Goal: Information Seeking & Learning: Find specific fact

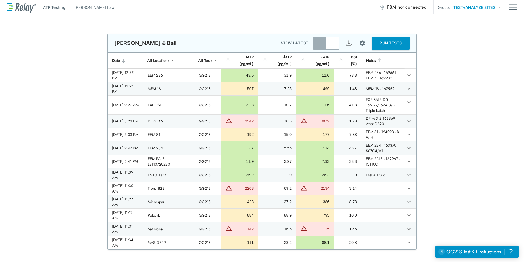
scroll to position [137, 0]
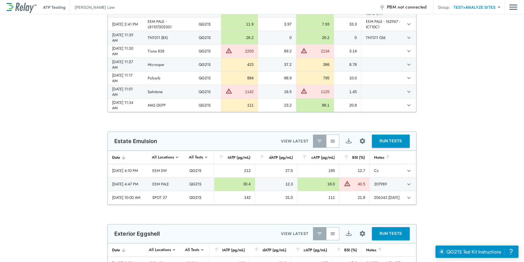
click at [332, 143] on img "button" at bounding box center [332, 140] width 5 height 5
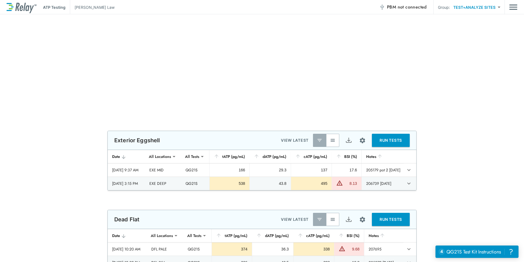
scroll to position [411, 0]
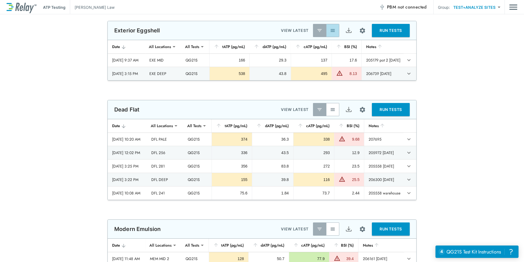
click at [331, 29] on img "button" at bounding box center [332, 30] width 5 height 5
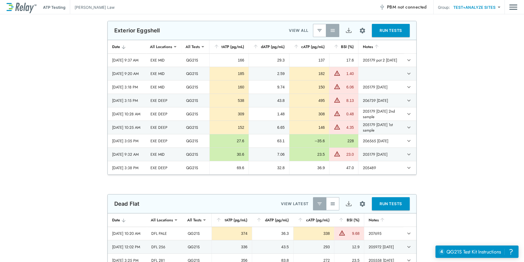
scroll to position [439, 0]
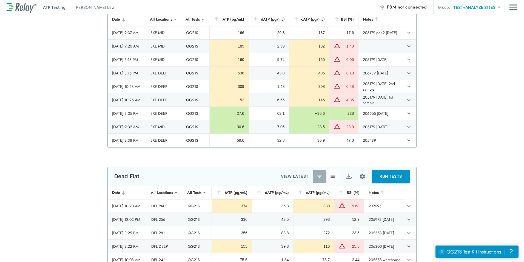
click at [330, 205] on td "338" at bounding box center [313, 205] width 41 height 13
click at [334, 174] on button "button" at bounding box center [332, 175] width 13 height 13
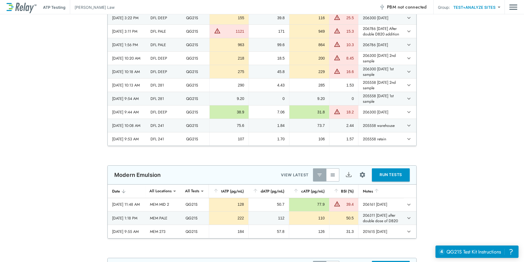
scroll to position [686, 0]
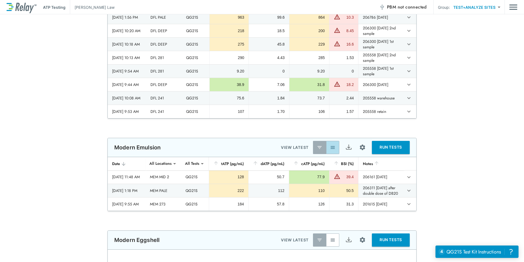
click at [335, 147] on button "button" at bounding box center [332, 147] width 13 height 13
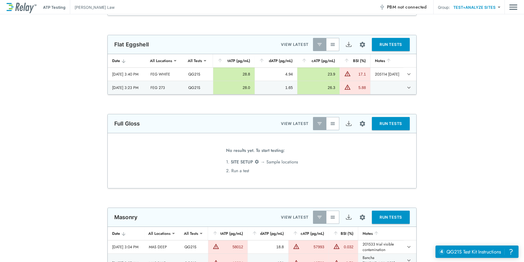
scroll to position [960, 0]
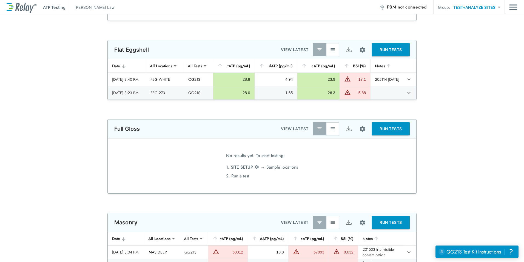
click at [330, 46] on button "button" at bounding box center [332, 49] width 13 height 13
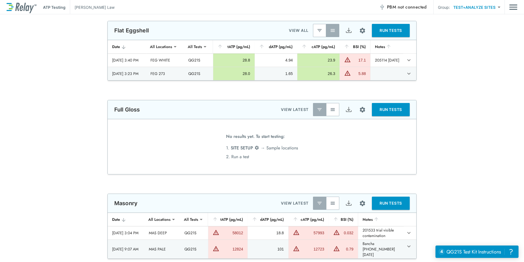
scroll to position [1015, 0]
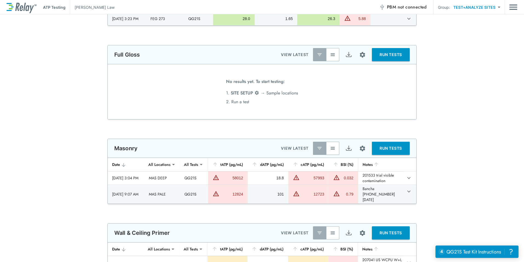
click at [333, 151] on button "button" at bounding box center [332, 147] width 13 height 13
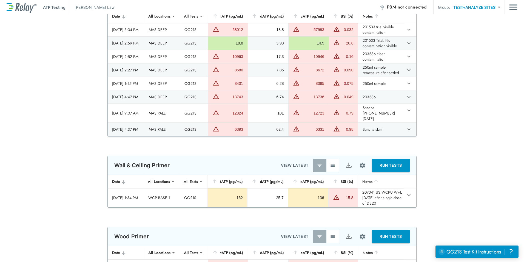
scroll to position [1152, 0]
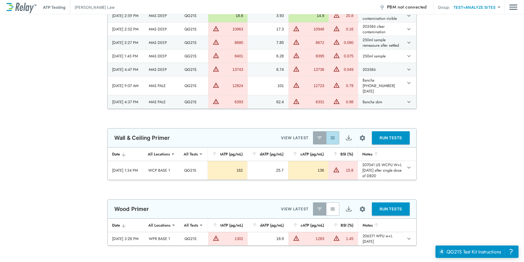
click at [333, 138] on button "button" at bounding box center [332, 137] width 13 height 13
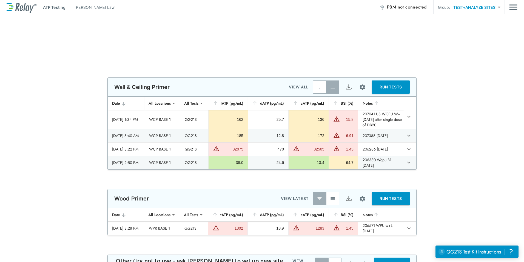
scroll to position [1234, 0]
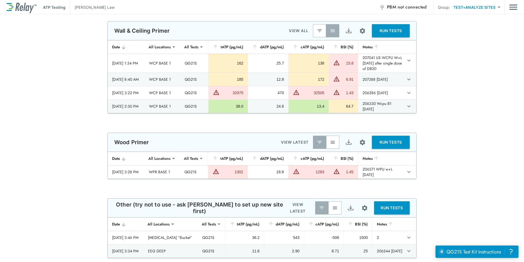
click at [331, 142] on img "button" at bounding box center [332, 141] width 5 height 5
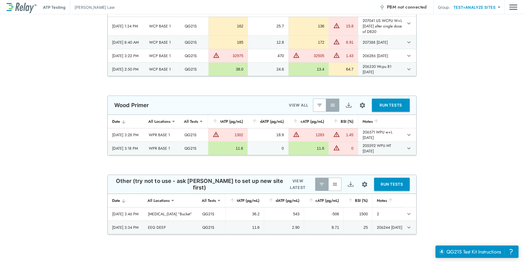
scroll to position [1301, 0]
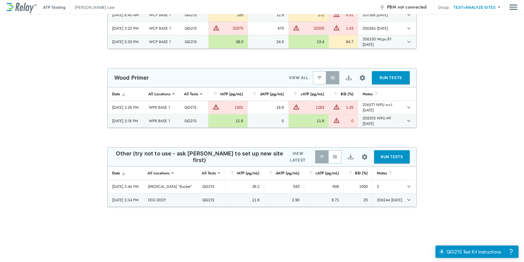
click at [331, 153] on button "button" at bounding box center [334, 156] width 13 height 13
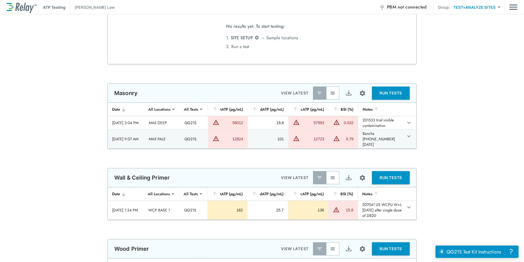
scroll to position [649, 0]
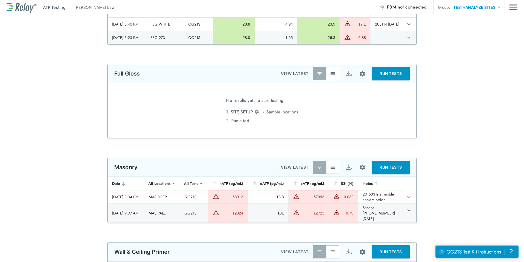
click at [332, 168] on img "button" at bounding box center [332, 166] width 5 height 5
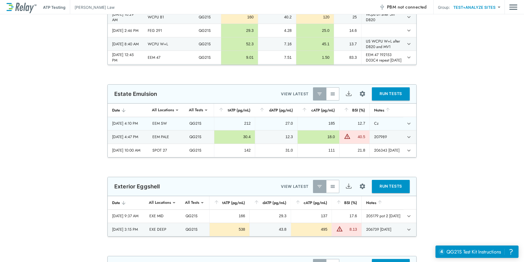
scroll to position [183, 0]
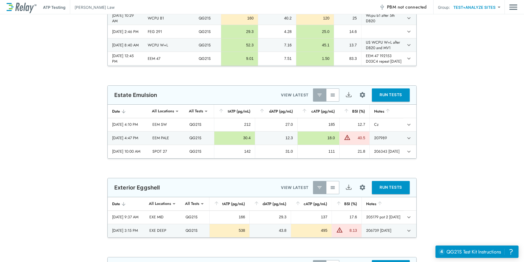
click at [332, 98] on button "button" at bounding box center [332, 94] width 13 height 13
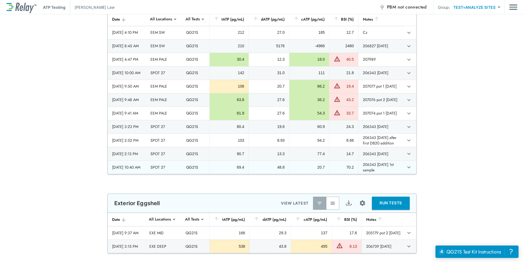
scroll to position [320, 0]
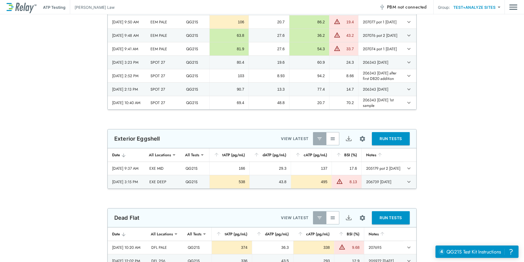
click at [331, 141] on img "button" at bounding box center [332, 138] width 5 height 5
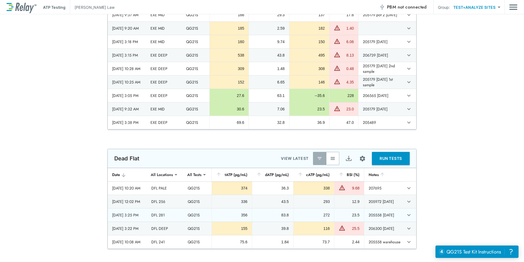
scroll to position [485, 0]
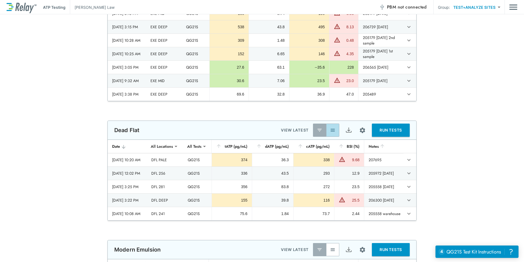
click at [330, 131] on img "button" at bounding box center [332, 129] width 5 height 5
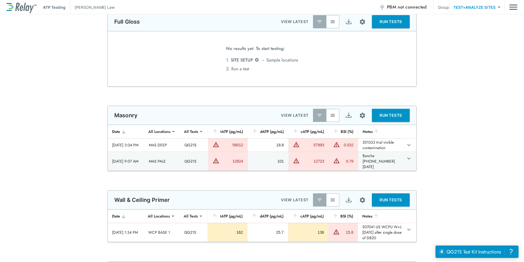
scroll to position [924, 0]
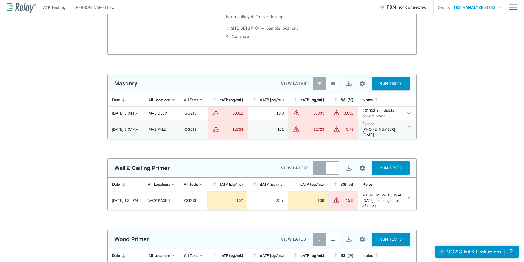
click at [335, 85] on button "button" at bounding box center [332, 83] width 13 height 13
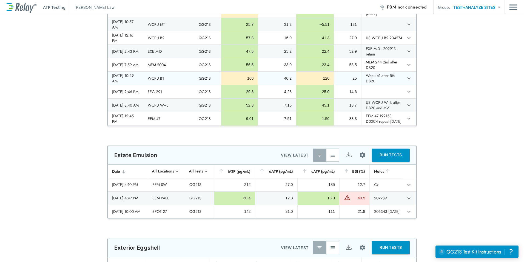
scroll to position [137, 0]
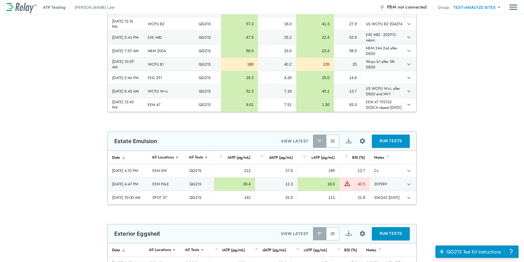
click at [345, 142] on img "Export" at bounding box center [348, 140] width 7 height 7
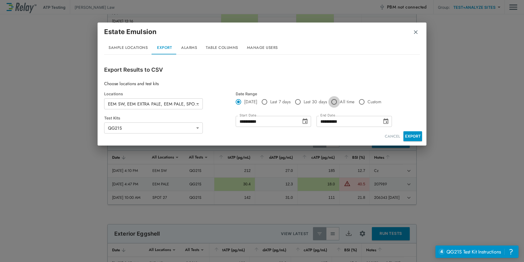
type input "**********"
click at [410, 136] on button "EXPORT" at bounding box center [413, 136] width 19 height 10
click at [412, 129] on div "**********" at bounding box center [262, 115] width 316 height 49
click at [384, 134] on button "CANCEL" at bounding box center [393, 136] width 20 height 10
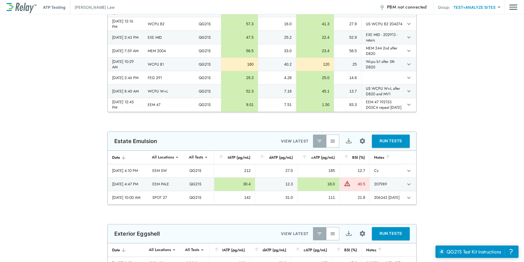
click at [427, 190] on div "**********" at bounding box center [262, 167] width 524 height 73
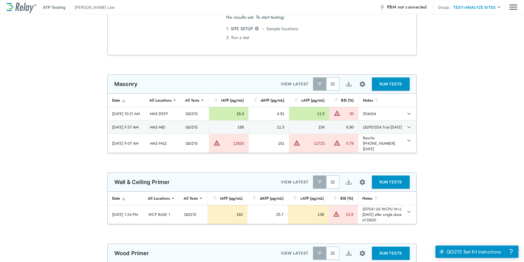
scroll to position [713, 0]
click at [345, 86] on img "Export" at bounding box center [348, 84] width 7 height 7
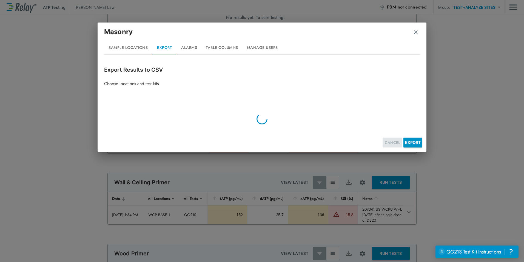
click at [388, 139] on button "CANCEL" at bounding box center [393, 142] width 20 height 10
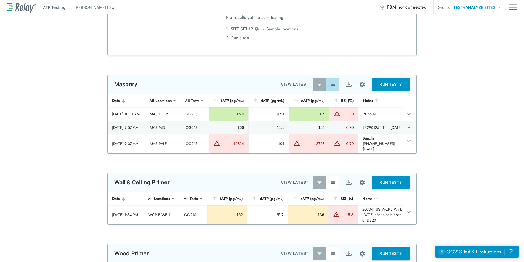
click at [334, 85] on button "button" at bounding box center [332, 84] width 13 height 13
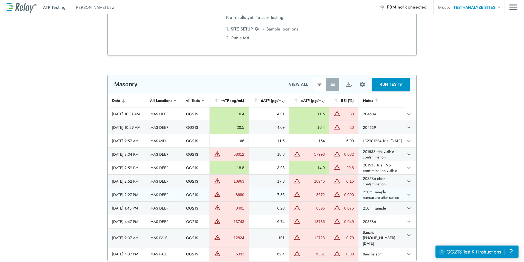
scroll to position [740, 0]
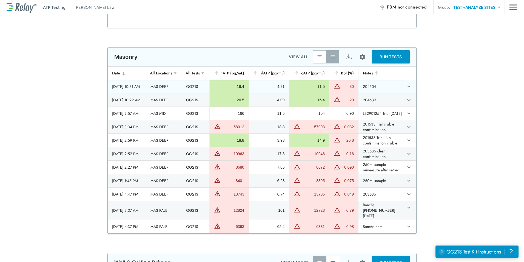
click at [139, 93] on th "2025/09/19 - 10:31 AM" at bounding box center [127, 86] width 38 height 13
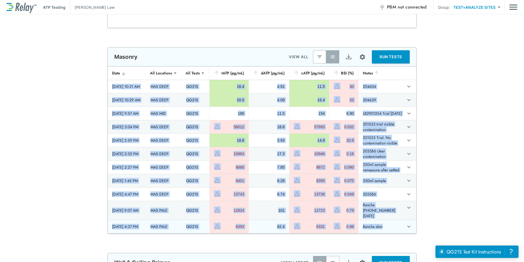
drag, startPoint x: 111, startPoint y: 88, endPoint x: 410, endPoint y: 224, distance: 329.0
click at [410, 224] on tbody "2025/09/19 - 10:31 AM MAS DEEP QG21S 16.4 4.91 11.5 30 204604 2025/09/19 - 10:2…" at bounding box center [262, 156] width 309 height 153
copy tbody "2025/09/19 - 10:31 AM MAS DEEP QG21S 16.4 4.91 11.5 30 204604 2025/09/19 - 10:2…"
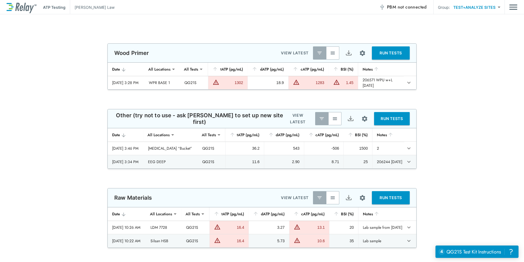
scroll to position [1003, 0]
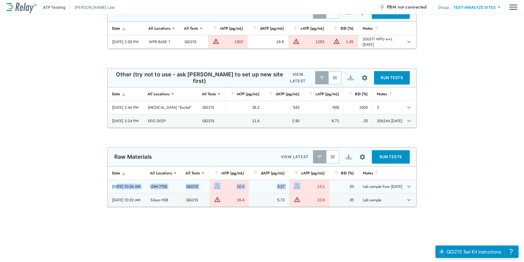
drag, startPoint x: 115, startPoint y: 183, endPoint x: 312, endPoint y: 190, distance: 196.4
click at [312, 190] on tr "2025/09/19 - 10:26 AM LDM 7728 QG21S 16.4 3.27 13.1 20 Lab sample from 3/2/25" at bounding box center [262, 186] width 309 height 13
click at [114, 183] on div "2025/09/19 - 10:26 AM" at bounding box center [127, 185] width 30 height 5
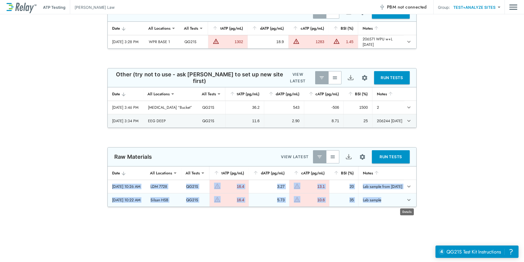
drag, startPoint x: 110, startPoint y: 184, endPoint x: 404, endPoint y: 198, distance: 294.8
click at [404, 198] on tbody "2025/09/19 - 10:26 AM LDM 7728 QG21S 16.4 3.27 13.1 20 Lab sample from 3/2/25 2…" at bounding box center [262, 193] width 309 height 27
copy tbody "2025/09/19 - 10:26 AM LDM 7728 QG21S 16.4 3.27 13.1 20 Lab sample from 3/2/25 2…"
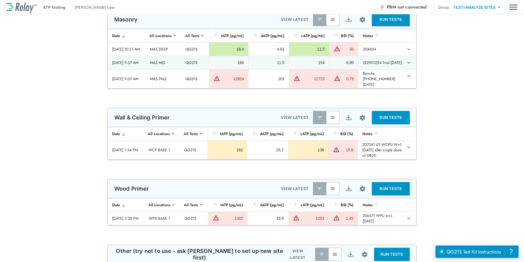
scroll to position [758, 0]
click at [330, 115] on img "button" at bounding box center [332, 117] width 5 height 5
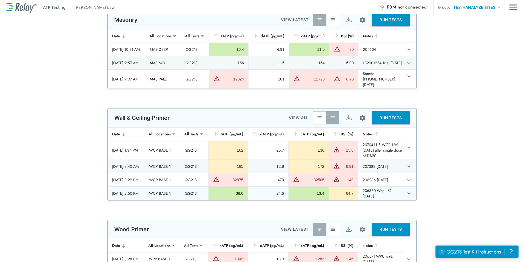
drag, startPoint x: 111, startPoint y: 148, endPoint x: 394, endPoint y: 196, distance: 286.8
click at [394, 196] on tbody "2025/09/09 - 1:34 PM WCP BASE 1 QG21S 162 25.7 136 15.8 207041 US WCPU W+L 09.0…" at bounding box center [262, 170] width 309 height 59
copy tbody "025/09/09 - 1:34 PM WCP BASE 1 QG21S 162 25.7 136 15.8 207041 US WCPU W+L 09.09…"
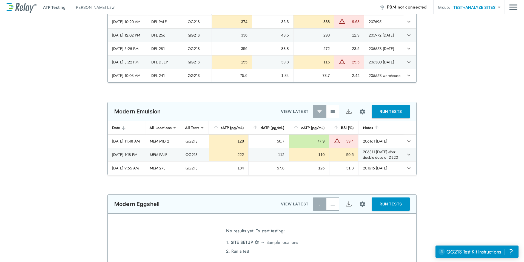
scroll to position [402, 0]
click at [330, 113] on img "button" at bounding box center [332, 111] width 5 height 5
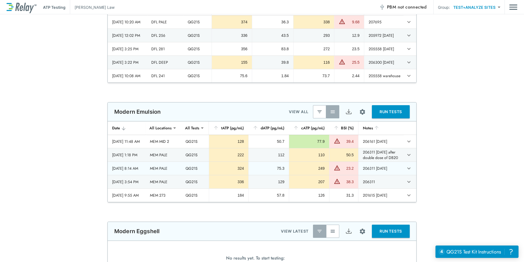
drag, startPoint x: 112, startPoint y: 141, endPoint x: 397, endPoint y: 168, distance: 285.9
click at [397, 168] on tbody "2025/09/12 - 11:48 AM MEM MID 2 QG21S 128 50.7 77.9 39.4 206161 12.09.25 2025/0…" at bounding box center [262, 168] width 309 height 67
copy tbody "025/09/12 - 11:48 AM MEM MID 2 QG21S 128 50.7 77.9 39.4 206161 12.09.25 2025/09…"
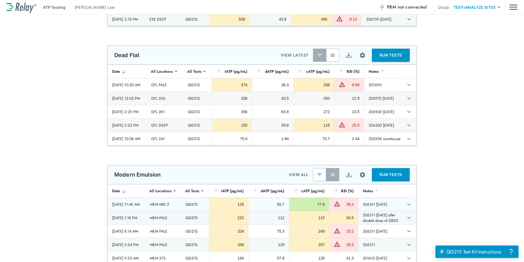
scroll to position [347, 0]
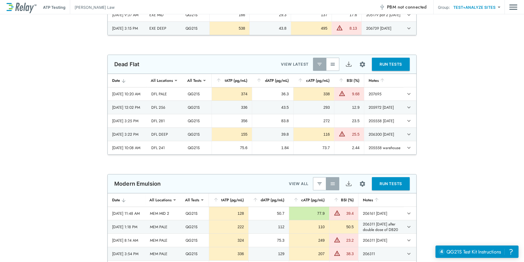
click at [336, 66] on button "button" at bounding box center [332, 64] width 13 height 13
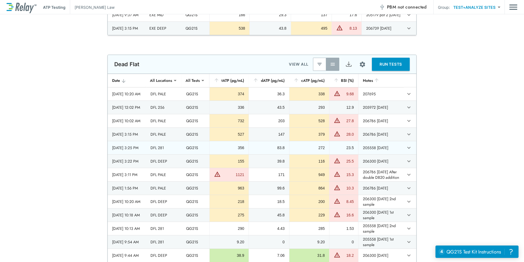
drag, startPoint x: 112, startPoint y: 95, endPoint x: 152, endPoint y: 154, distance: 70.7
click at [152, 154] on tbody "2025/09/16 - 10:20 AM DFL PALE QG21S 374 36.3 338 9.68 207695 2025/09/12 - 12:0…" at bounding box center [262, 188] width 309 height 202
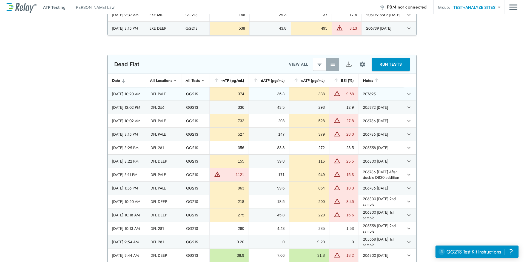
click at [112, 97] on div "[DATE] 10:20 AM" at bounding box center [127, 93] width 30 height 5
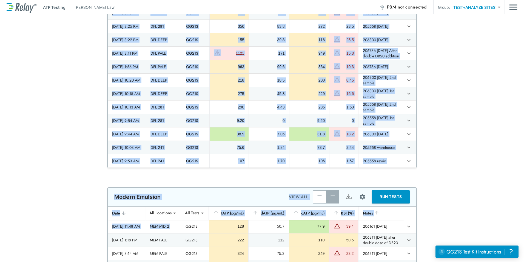
scroll to position [435, 0]
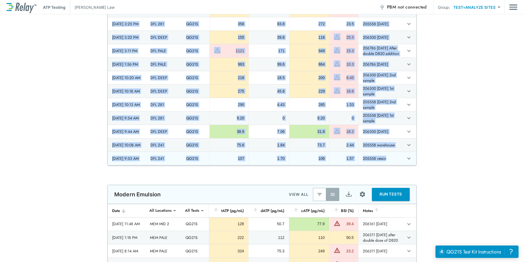
drag, startPoint x: 109, startPoint y: 94, endPoint x: 396, endPoint y: 159, distance: 294.2
click at [396, 159] on tbody "2025/09/16 - 10:20 AM DFL PALE QG21S 374 36.3 338 9.68 207695 2025/09/12 - 12:0…" at bounding box center [262, 65] width 309 height 202
copy tbody "2025/09/16 - 10:20 AM DFL PALE QG21S 374 36.3 338 9.68 207695 2025/09/12 - 12:0…"
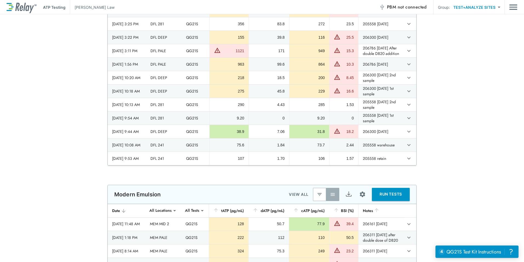
click at [444, 127] on div "**********" at bounding box center [262, 58] width 524 height 216
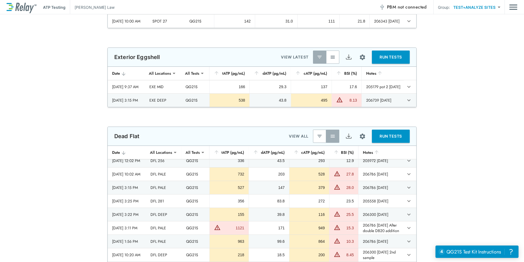
scroll to position [243, 0]
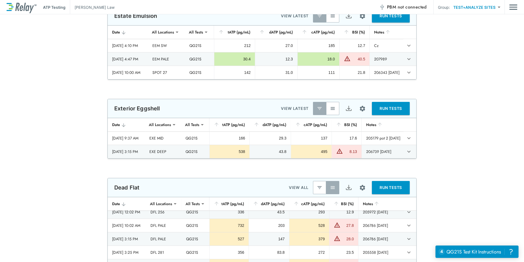
click at [330, 107] on img "button" at bounding box center [332, 108] width 5 height 5
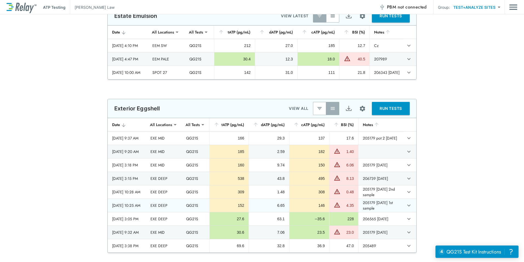
drag, startPoint x: 111, startPoint y: 140, endPoint x: 397, endPoint y: 211, distance: 294.7
click at [397, 211] on tbody "2025/09/02 - 9:37 AM EXE MID QG21S 166 29.3 137 17.6 205179 pot 2 02.09.25 2025…" at bounding box center [262, 191] width 309 height 121
copy tbody "2025/09/02 - 9:37 AM EXE MID QG21S 166 29.3 137 17.6 205179 pot 2 02.09.25 2025…"
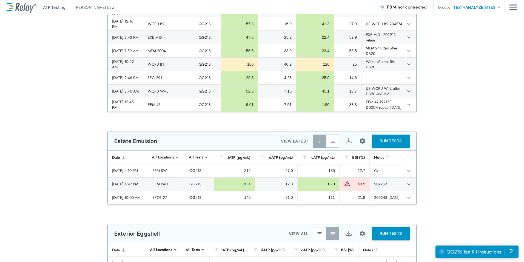
scroll to position [219, 0]
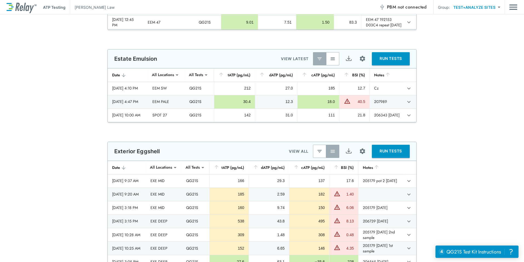
click at [331, 60] on img "button" at bounding box center [332, 58] width 5 height 5
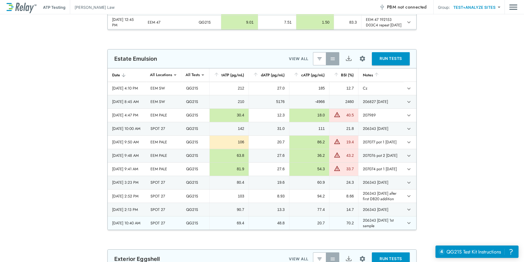
drag, startPoint x: 111, startPoint y: 89, endPoint x: 392, endPoint y: 226, distance: 313.2
click at [392, 226] on tbody "2025/09/17 - 4:10 PM EEM SW QG21S 212 27.0 185 12.7 Cz 2025/09/17 - 8:45 AM EEM…" at bounding box center [262, 156] width 309 height 148
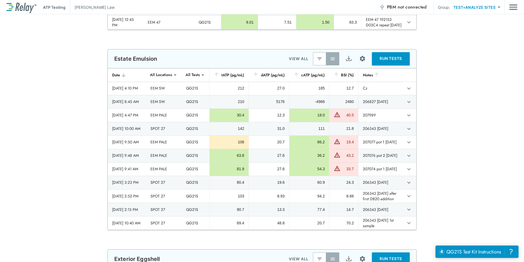
copy tbody "2025/09/17 - 4:10 PM EEM SW QG21S 212 27.0 185 12.7 Cz 2025/09/17 - 8:45 AM EEM…"
click at [451, 178] on div "**********" at bounding box center [262, 139] width 524 height 181
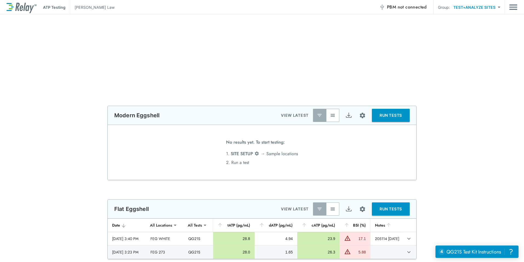
scroll to position [768, 0]
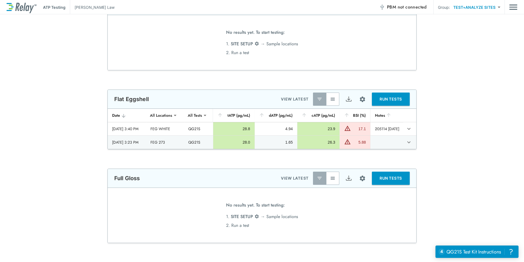
click at [332, 100] on img "button" at bounding box center [332, 98] width 5 height 5
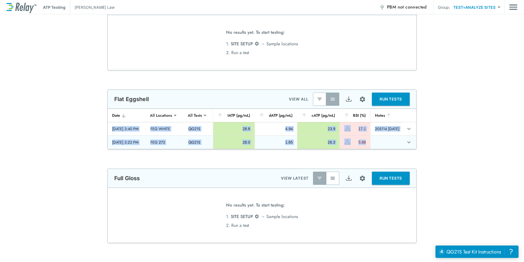
drag, startPoint x: 110, startPoint y: 128, endPoint x: 392, endPoint y: 144, distance: 283.2
click at [392, 144] on tbody "2025/08/20 - 3:40 PM FEG WHITE QG21S 28.8 4.94 23.9 17.1 205114 20.08.25 2025/0…" at bounding box center [262, 135] width 309 height 27
copy tbody "2025/08/20 - 3:40 PM FEG WHITE QG21S 28.8 4.94 23.9 17.1 205114 20.08.25 2025/0…"
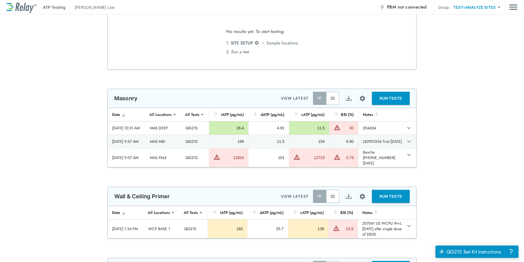
scroll to position [905, 0]
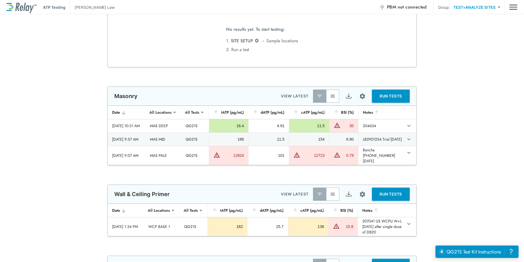
click at [282, 203] on th "dATP (pg/mL)" at bounding box center [267, 209] width 41 height 13
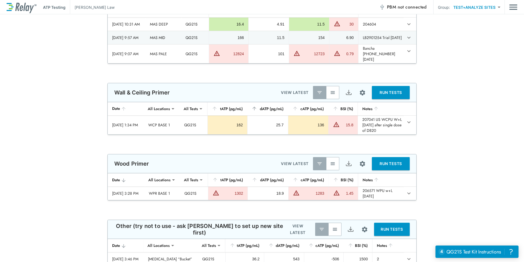
click at [327, 161] on button "button" at bounding box center [332, 163] width 13 height 13
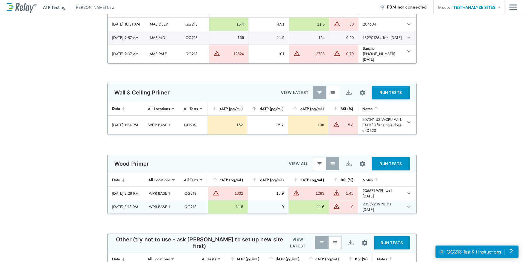
drag, startPoint x: 110, startPoint y: 190, endPoint x: 390, endPoint y: 204, distance: 280.3
click at [390, 204] on tbody "2025/08/19 - 3:28 PM WPR BASE 1 QG21S 1302 18.9 1283 1.45 206571 WPU w+L 19.08.…" at bounding box center [262, 199] width 309 height 27
copy tbody "2025/08/19 - 3:28 PM WPR BASE 1 QG21S 1302 18.9 1283 1.45 206571 WPU w+L 19.08.…"
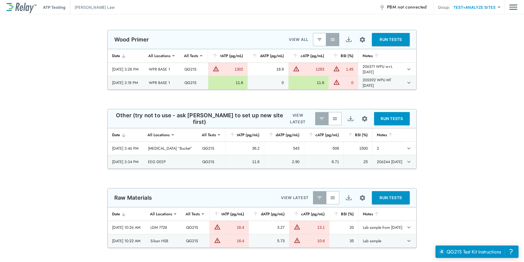
scroll to position [1097, 0]
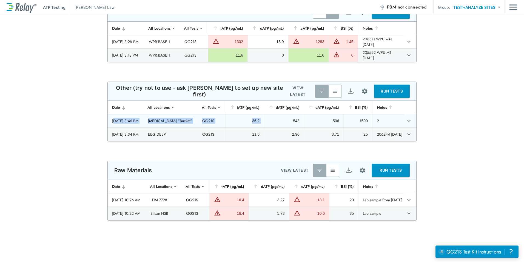
drag, startPoint x: 112, startPoint y: 120, endPoint x: 270, endPoint y: 116, distance: 157.7
click at [270, 116] on tr "2025/08/20 - 3:46 PM Biocide “Bucket” QG21S 36.2 543 -506 1500 2" at bounding box center [262, 120] width 309 height 13
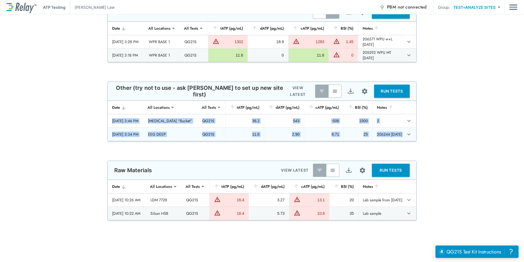
drag, startPoint x: 109, startPoint y: 120, endPoint x: 403, endPoint y: 135, distance: 294.1
click at [403, 135] on tbody "2025/08/20 - 3:46 PM Biocide “Bucket” QG21S 36.2 543 -506 1500 2 2025/08/19 - 3…" at bounding box center [262, 127] width 309 height 27
click at [332, 93] on img "button" at bounding box center [334, 90] width 5 height 5
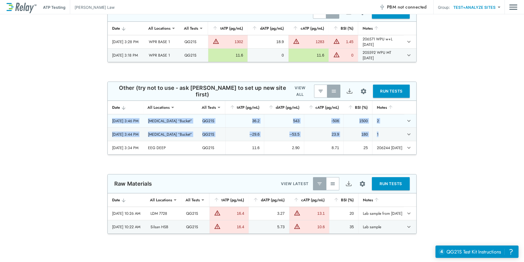
click at [112, 123] on div "[DATE] 3:46 PM" at bounding box center [125, 120] width 27 height 5
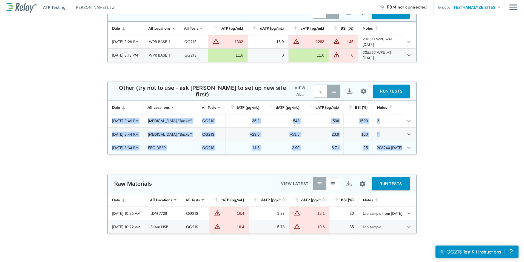
drag, startPoint x: 111, startPoint y: 119, endPoint x: 402, endPoint y: 152, distance: 293.3
click at [402, 152] on tbody "2025/08/20 - 3:46 PM Biocide “Bucket” QG21S 36.2 543 -506 1500 2 2025/08/20 - 3…" at bounding box center [262, 134] width 309 height 40
copy tbody "2025/08/20 - 3:46 PM Biocide “Bucket” QG21S 36.2 543 -506 1500 2 2025/08/20 - 3…"
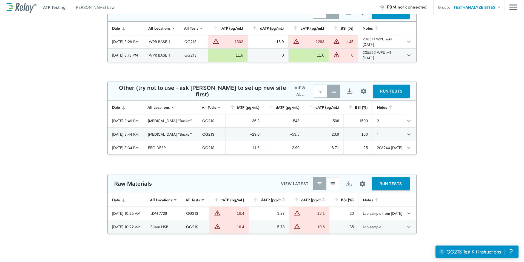
click at [510, 105] on div "**********" at bounding box center [262, 117] width 524 height 73
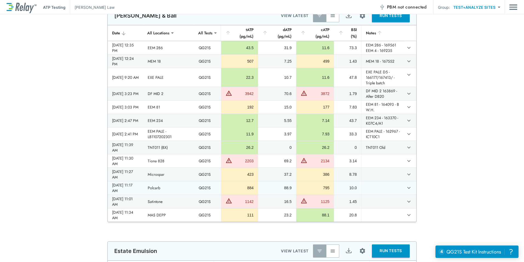
scroll to position [110, 0]
